Goal: Task Accomplishment & Management: Manage account settings

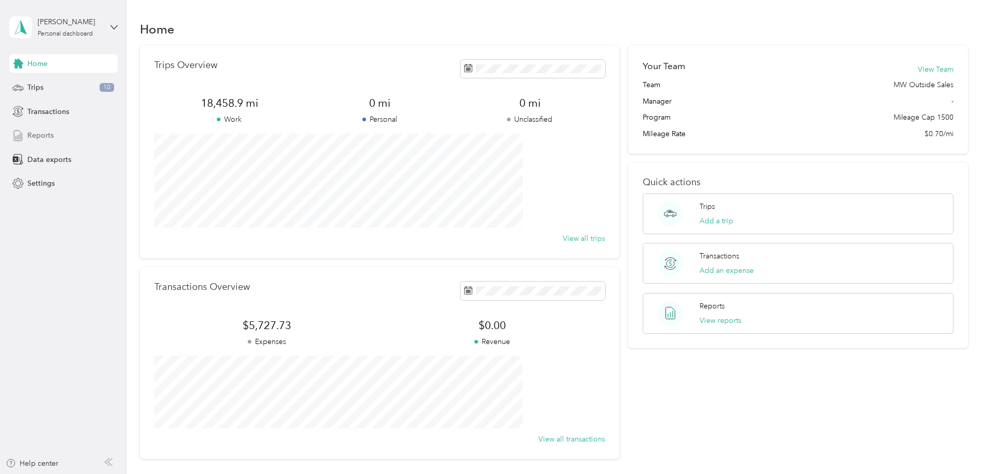
click at [58, 138] on div "Reports" at bounding box center [63, 135] width 108 height 19
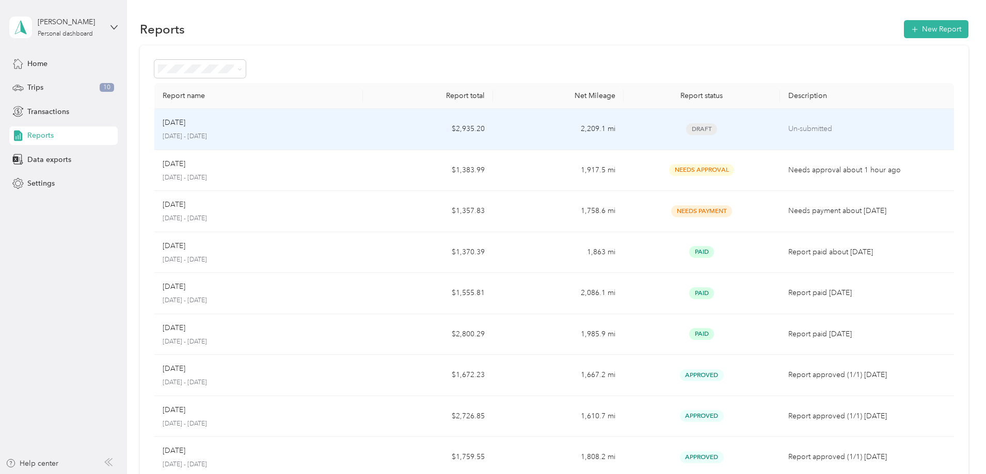
click at [332, 131] on div "Sep [DATE] - [DATE]" at bounding box center [259, 129] width 192 height 24
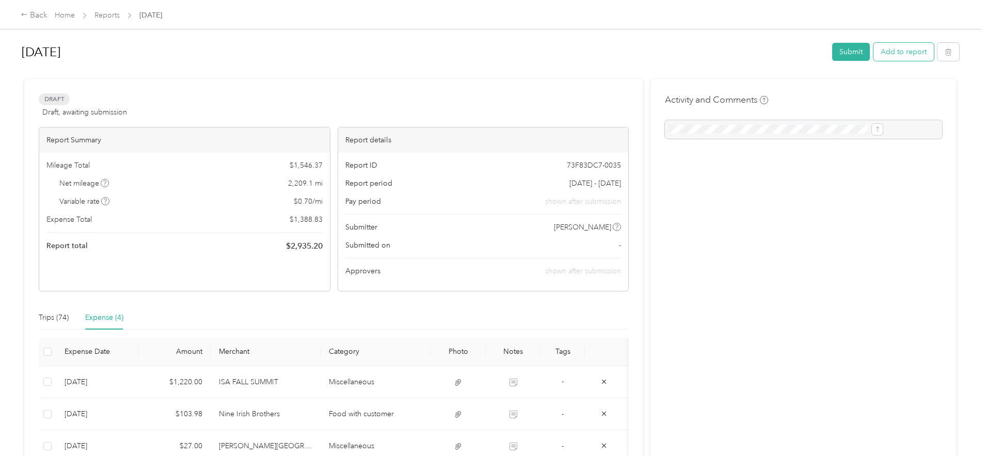
click at [873, 49] on button "Add to report" at bounding box center [903, 52] width 60 height 18
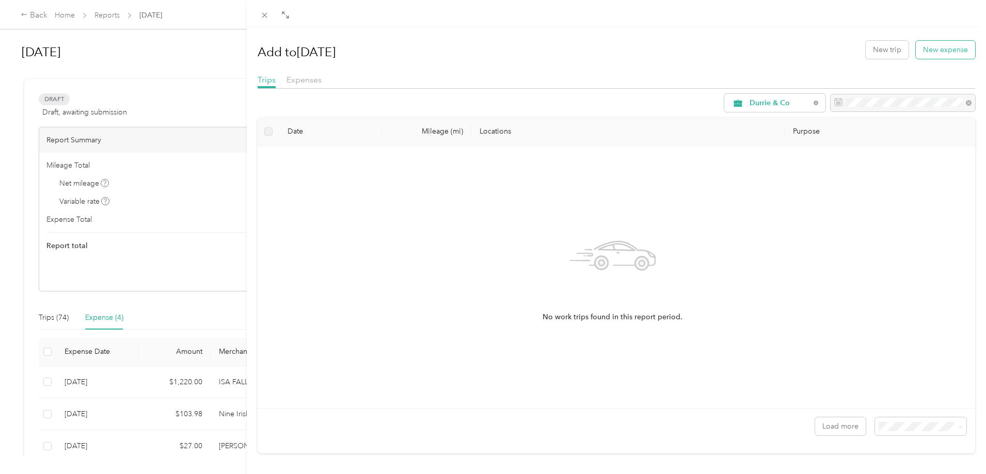
click at [951, 56] on button "New expense" at bounding box center [944, 50] width 59 height 18
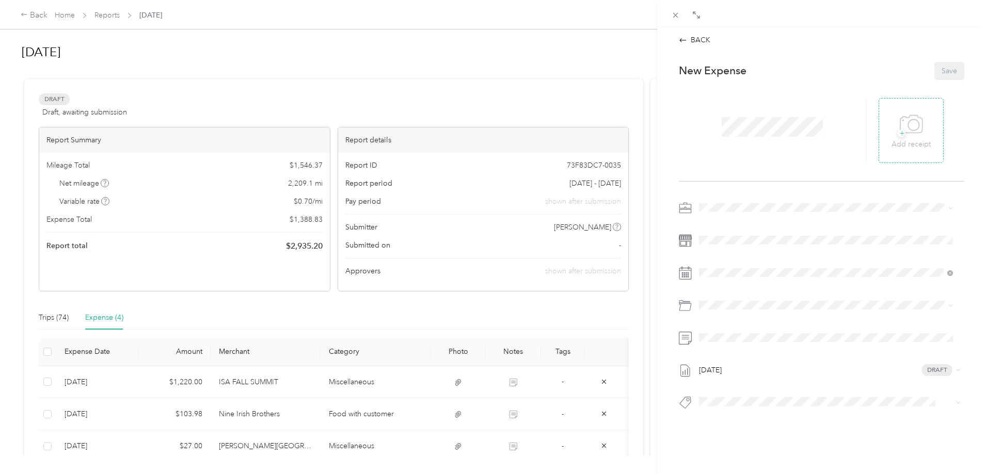
click at [919, 132] on div "+ Add receipt" at bounding box center [910, 130] width 39 height 40
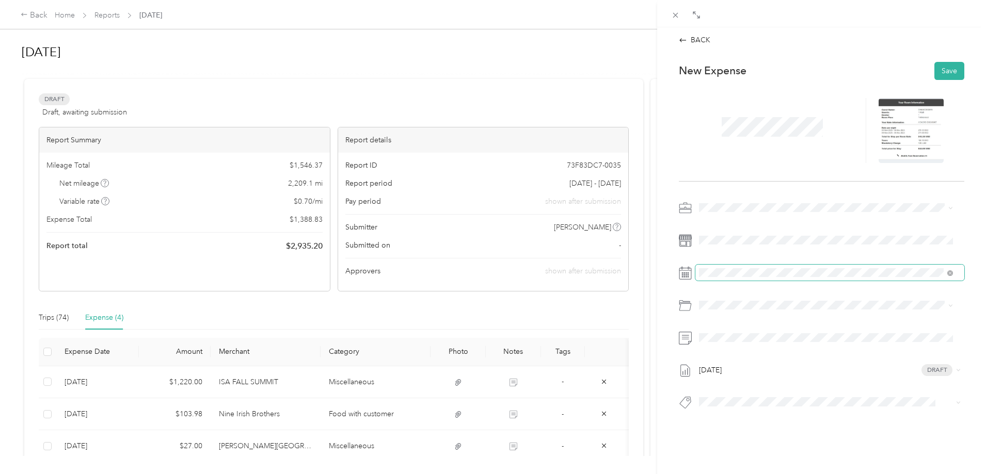
click at [726, 267] on span at bounding box center [829, 273] width 269 height 17
click at [692, 237] on div at bounding box center [821, 240] width 285 height 17
click at [748, 431] on div "30" at bounding box center [746, 432] width 13 height 13
click at [734, 437] on span "Hotel" at bounding box center [736, 438] width 18 height 9
click at [724, 246] on span at bounding box center [829, 240] width 269 height 17
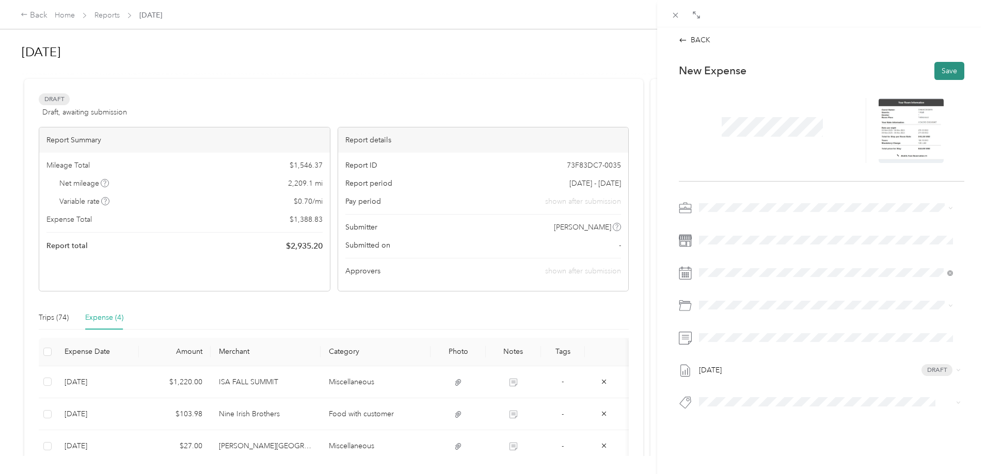
click at [942, 62] on button "Save" at bounding box center [949, 71] width 30 height 18
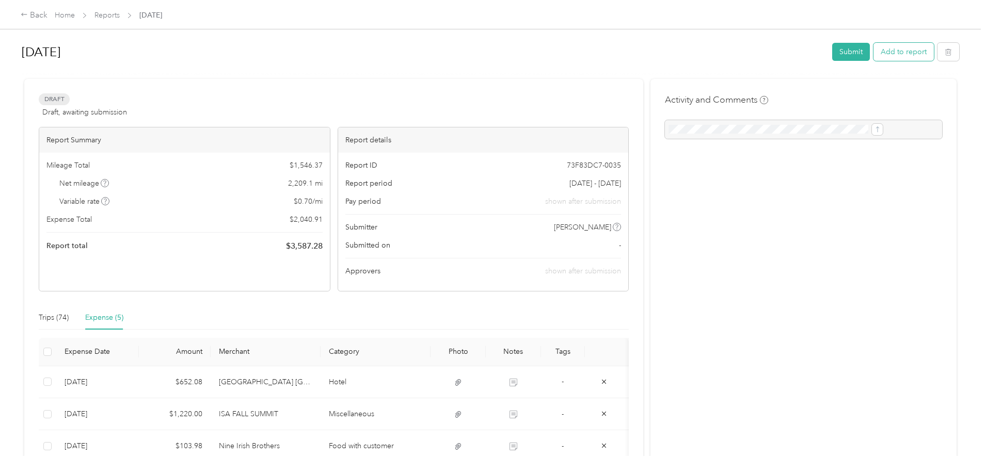
click at [873, 51] on button "Add to report" at bounding box center [903, 52] width 60 height 18
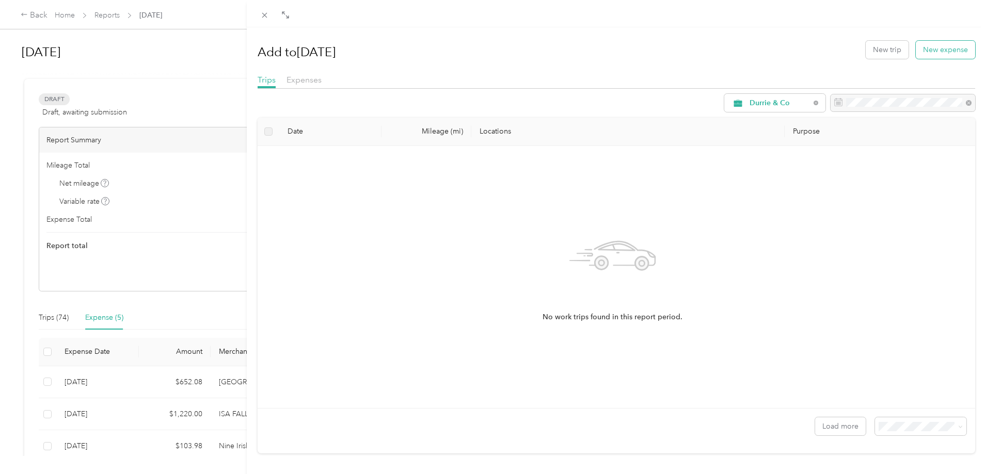
click at [941, 51] on button "New expense" at bounding box center [944, 50] width 59 height 18
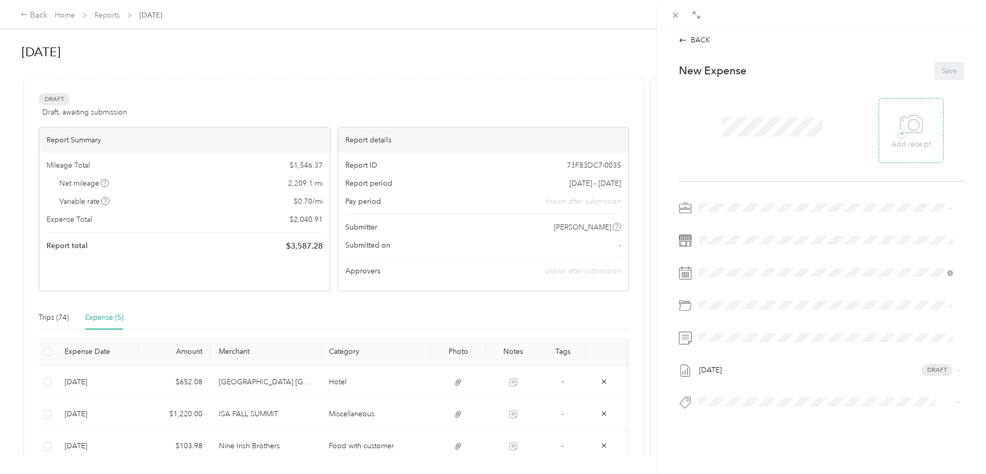
click at [897, 137] on span "+" at bounding box center [901, 134] width 8 height 8
click at [908, 123] on icon at bounding box center [913, 125] width 11 height 11
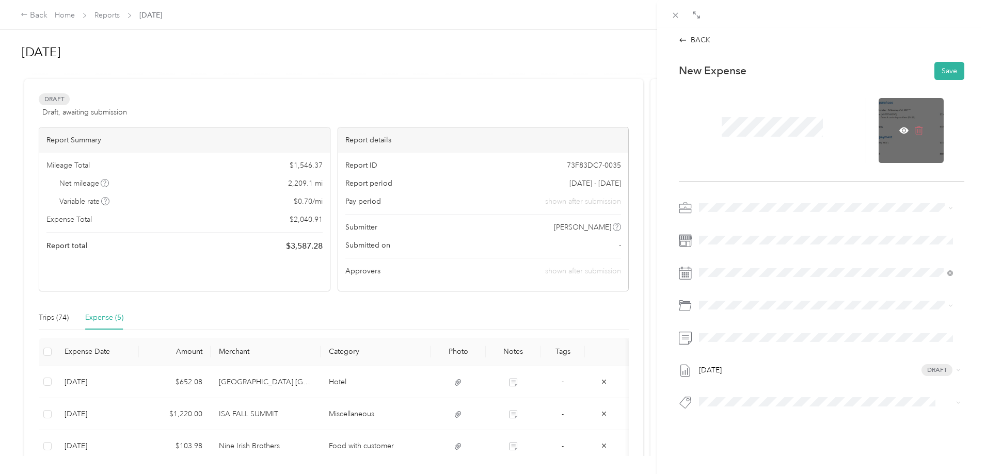
click at [914, 133] on icon at bounding box center [918, 130] width 9 height 9
click at [899, 121] on icon at bounding box center [910, 124] width 23 height 28
click at [713, 233] on span at bounding box center [829, 240] width 269 height 17
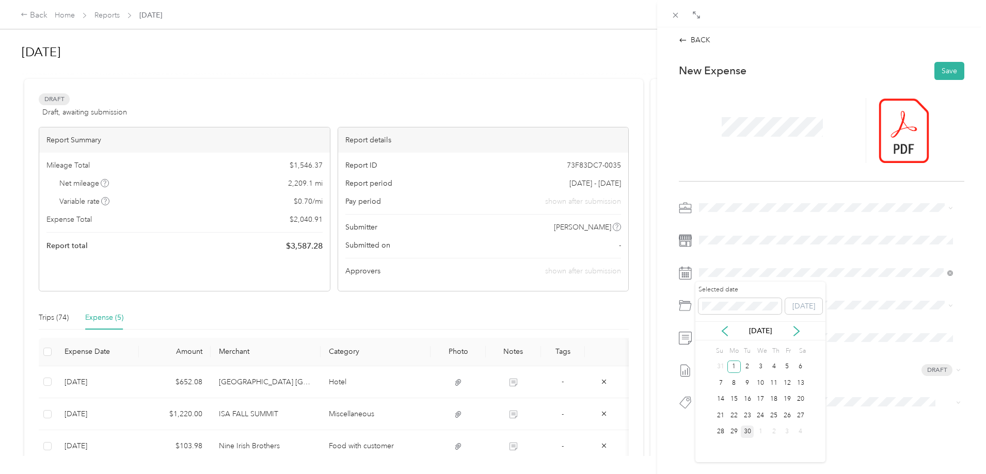
click at [747, 429] on div "30" at bounding box center [746, 432] width 13 height 13
click at [734, 438] on span "Hotel" at bounding box center [736, 438] width 18 height 9
click at [942, 70] on button "Save" at bounding box center [949, 71] width 30 height 18
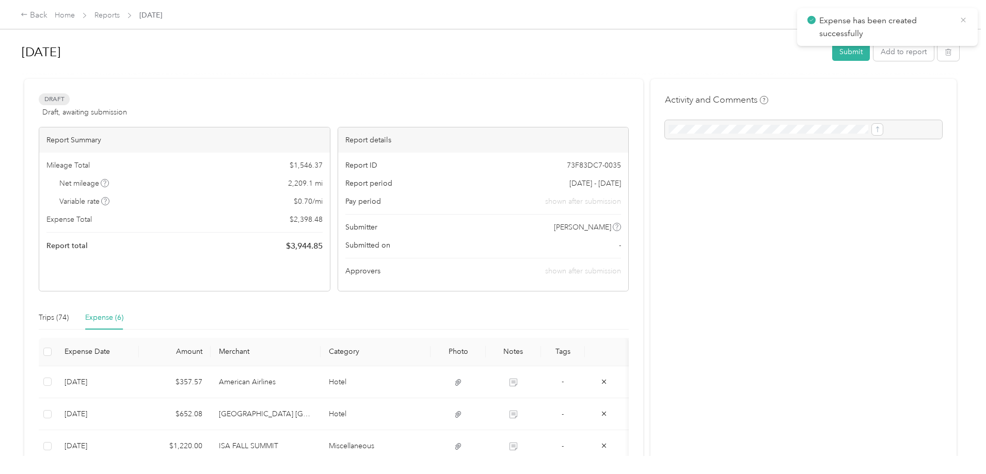
click at [962, 19] on icon at bounding box center [963, 19] width 8 height 9
